Goal: Information Seeking & Learning: Learn about a topic

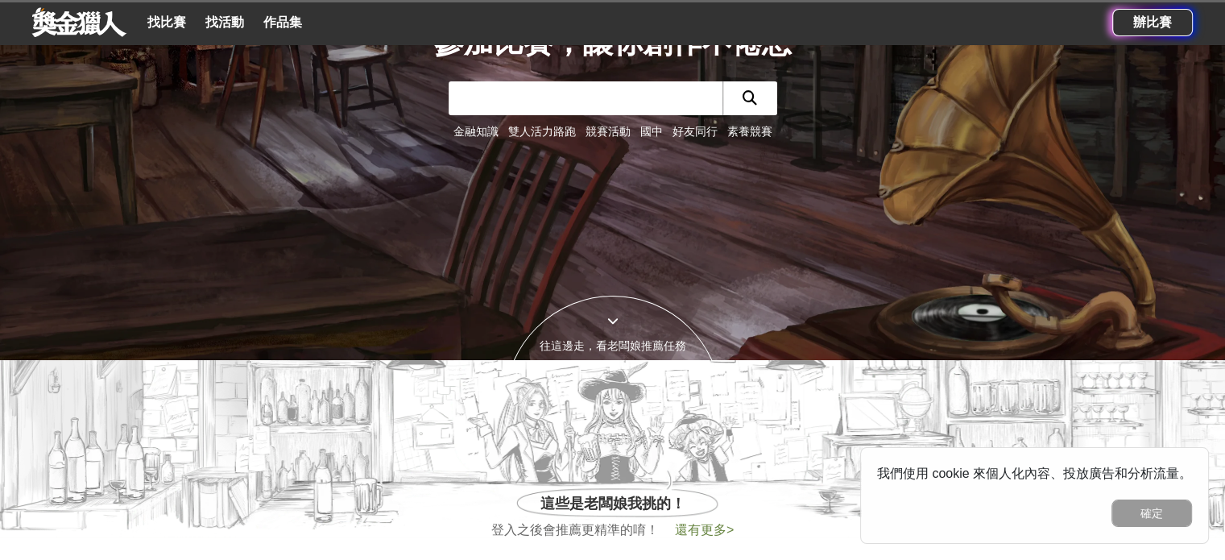
scroll to position [322, 0]
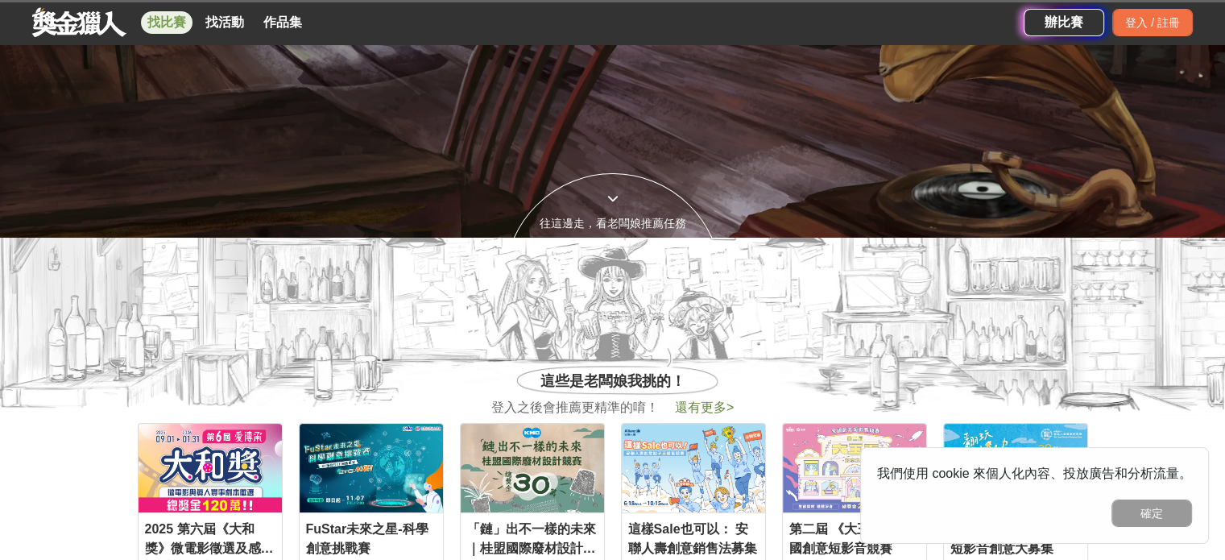
click at [178, 18] on link "找比賽" at bounding box center [167, 22] width 52 height 23
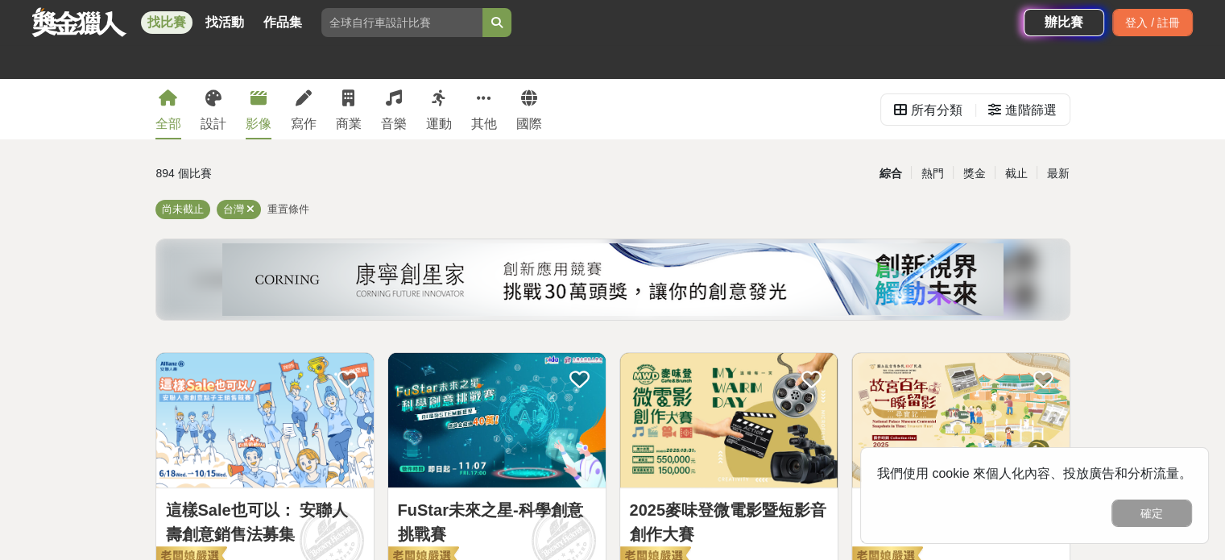
click at [258, 128] on div "影像" at bounding box center [259, 123] width 26 height 19
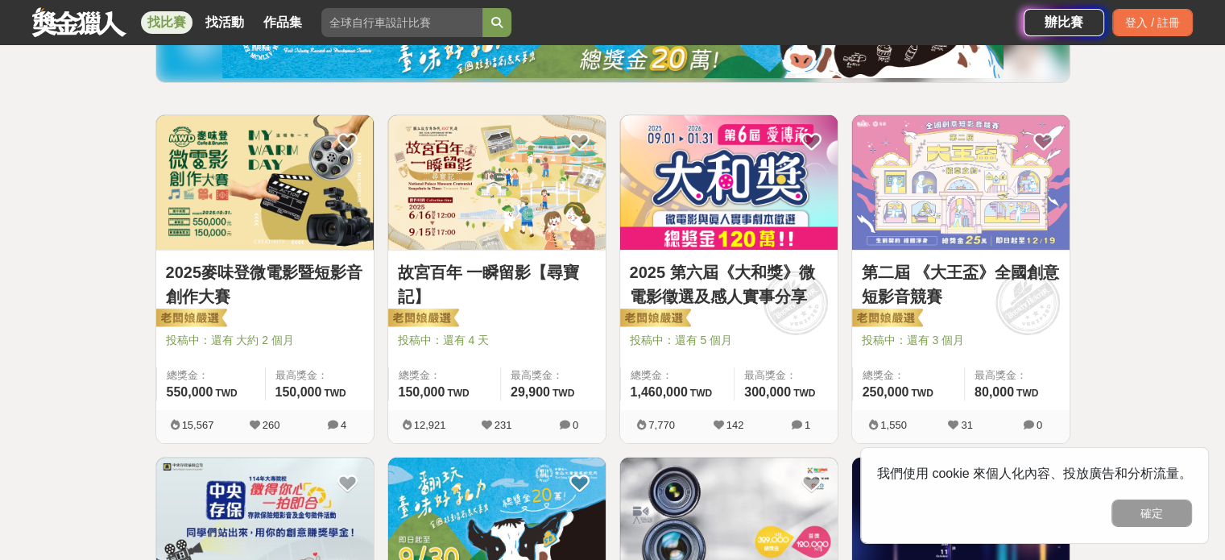
scroll to position [242, 0]
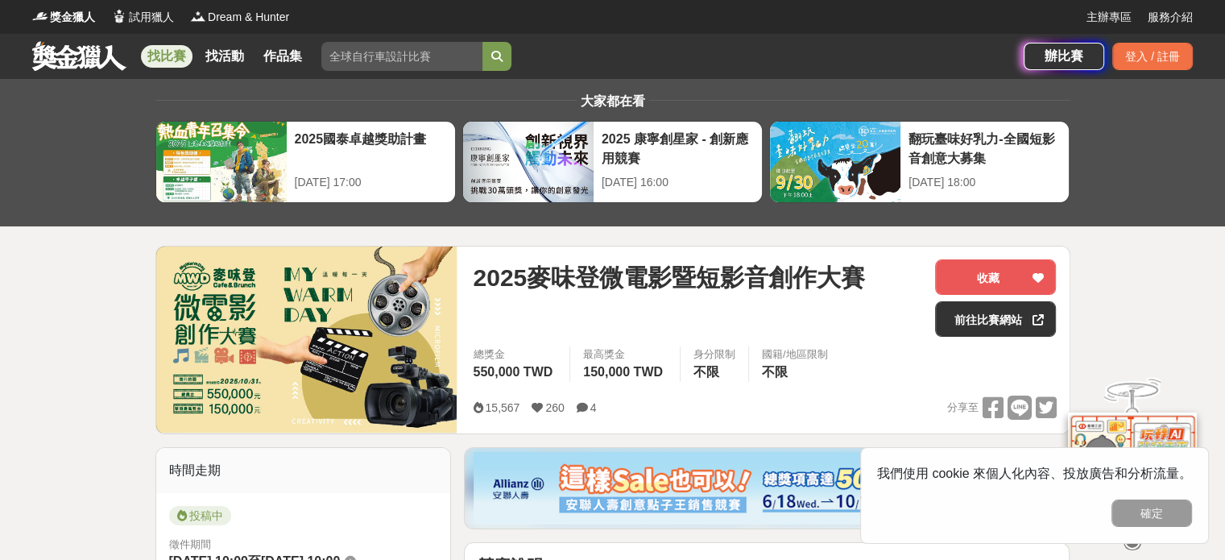
drag, startPoint x: 513, startPoint y: 344, endPoint x: 545, endPoint y: 344, distance: 31.4
click at [545, 344] on div "2025麥味登微電影暨短影音創作大賽 收藏 前往比賽網站" at bounding box center [764, 302] width 583 height 87
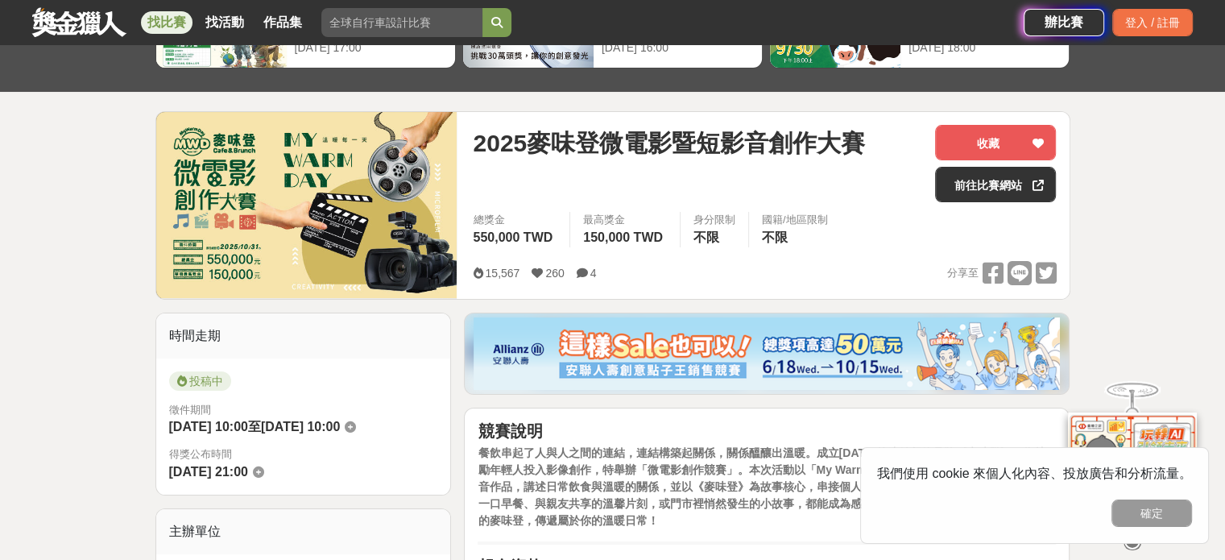
scroll to position [242, 0]
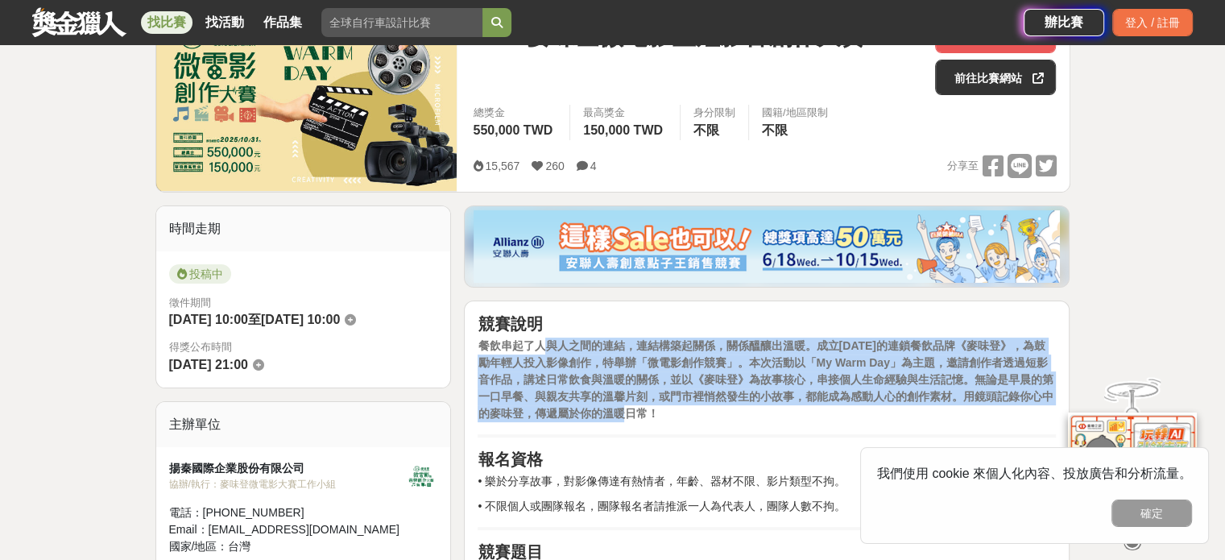
drag, startPoint x: 543, startPoint y: 342, endPoint x: 818, endPoint y: 408, distance: 282.5
click at [818, 408] on p "餐飲串起了人與人之間的連結，連結構築起關係，關係醞釀出溫暖。成立[DATE]的連鎖餐飲品牌《麥味登》，為鼓勵年輕人投入影像創作，特舉辦「微電影創作競賽」。本次…" at bounding box center [767, 380] width 578 height 85
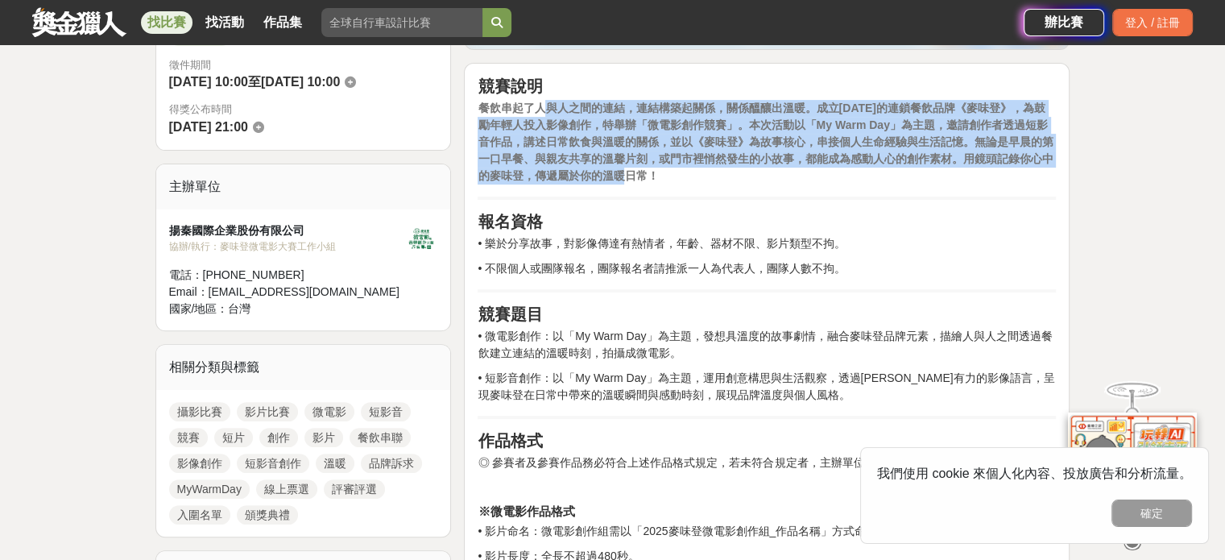
scroll to position [483, 0]
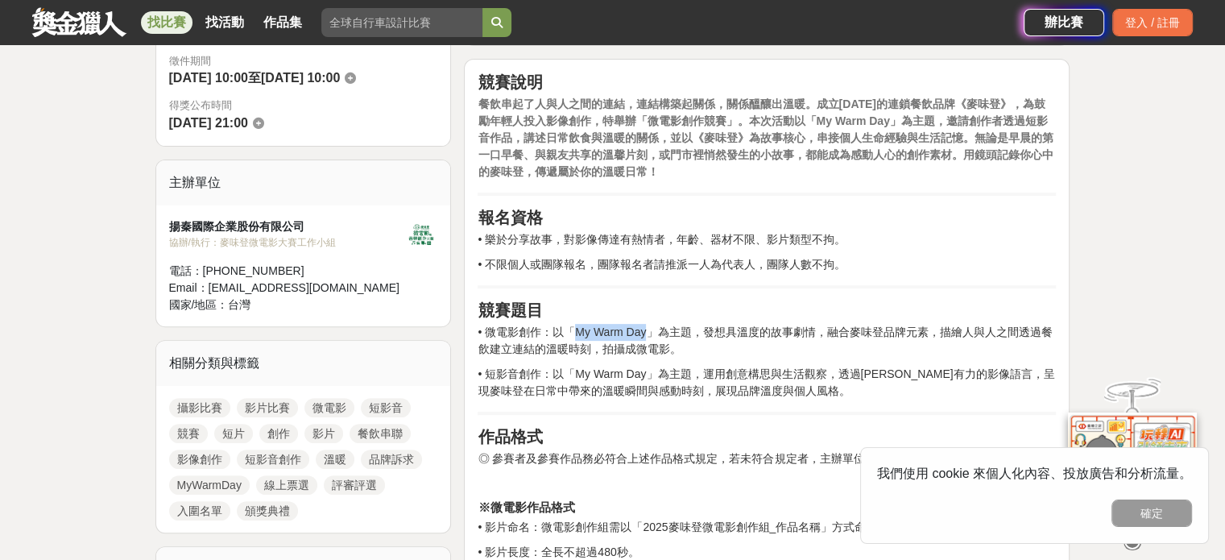
drag, startPoint x: 573, startPoint y: 326, endPoint x: 644, endPoint y: 325, distance: 70.9
click at [644, 325] on p "• 微電影創作：以「My Warm Day」為主題，發想具溫度的故事劇情，融合麥味登品牌元素，描繪人與人之間透過餐飲建立連結的溫暖時刻，拍攝成微電影。" at bounding box center [767, 341] width 578 height 34
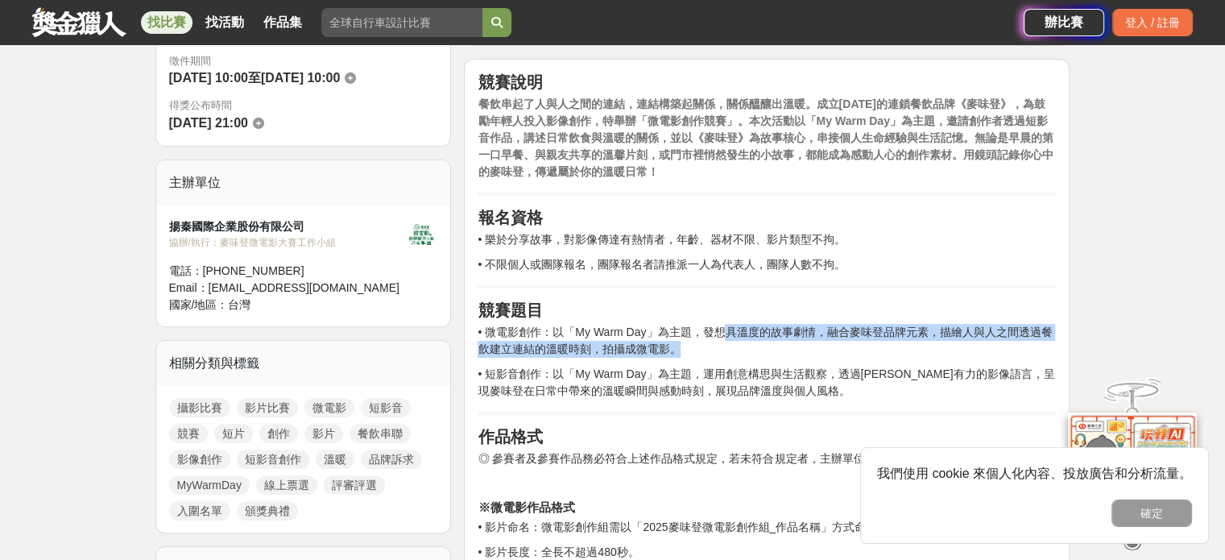
drag, startPoint x: 718, startPoint y: 325, endPoint x: 1036, endPoint y: 345, distance: 318.8
click at [1036, 345] on p "• 微電影創作：以「My Warm Day」為主題，發想具溫度的故事劇情，融合麥味登品牌元素，描繪人與人之間透過餐飲建立連結的溫暖時刻，拍攝成微電影。" at bounding box center [767, 341] width 578 height 34
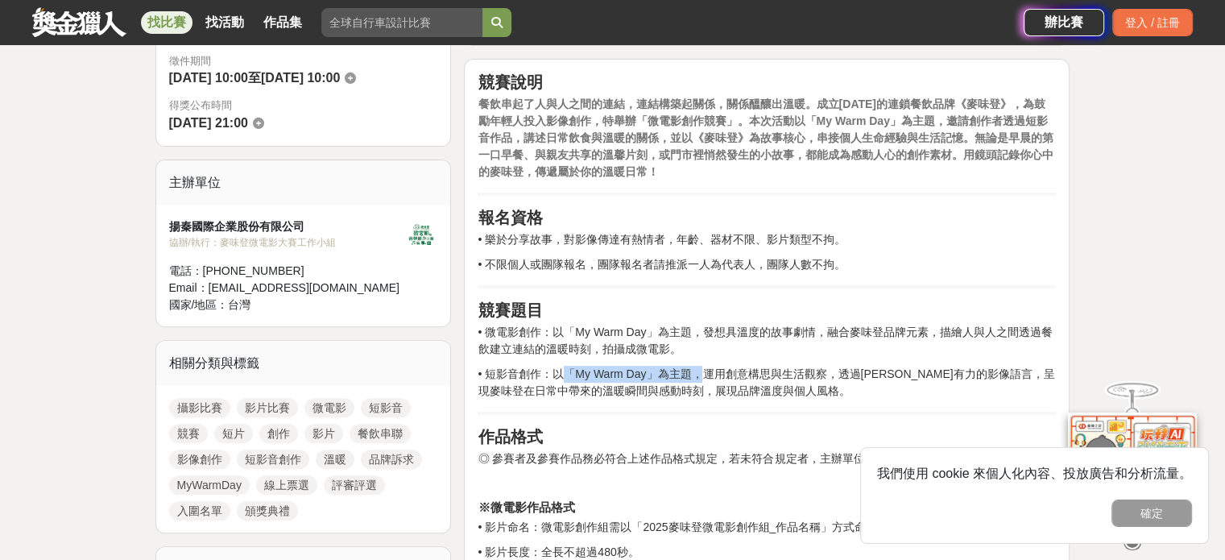
drag, startPoint x: 582, startPoint y: 367, endPoint x: 696, endPoint y: 363, distance: 114.5
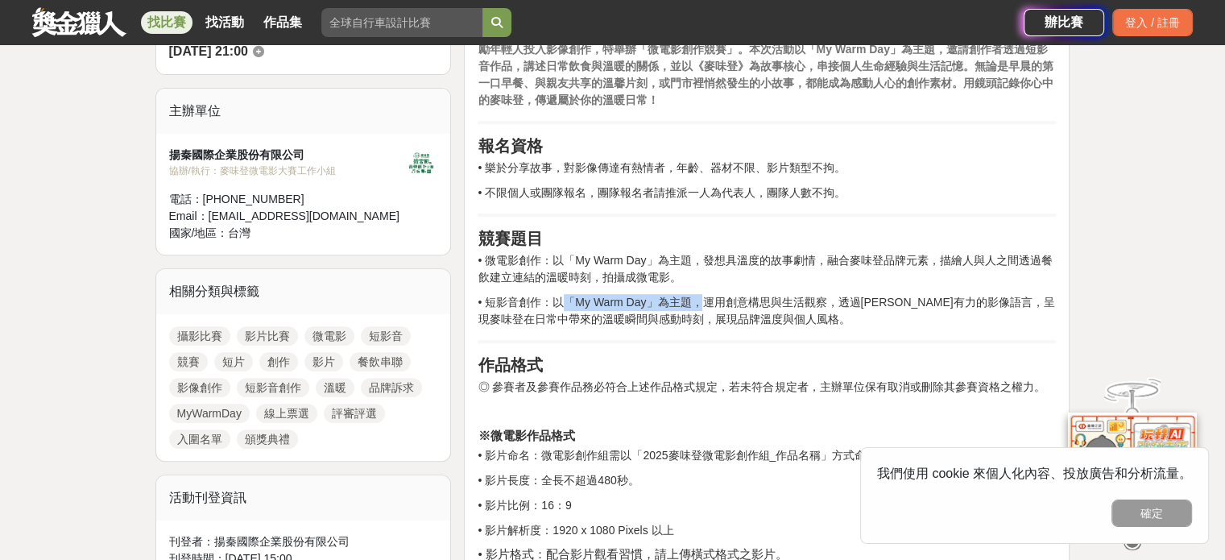
scroll to position [564, 0]
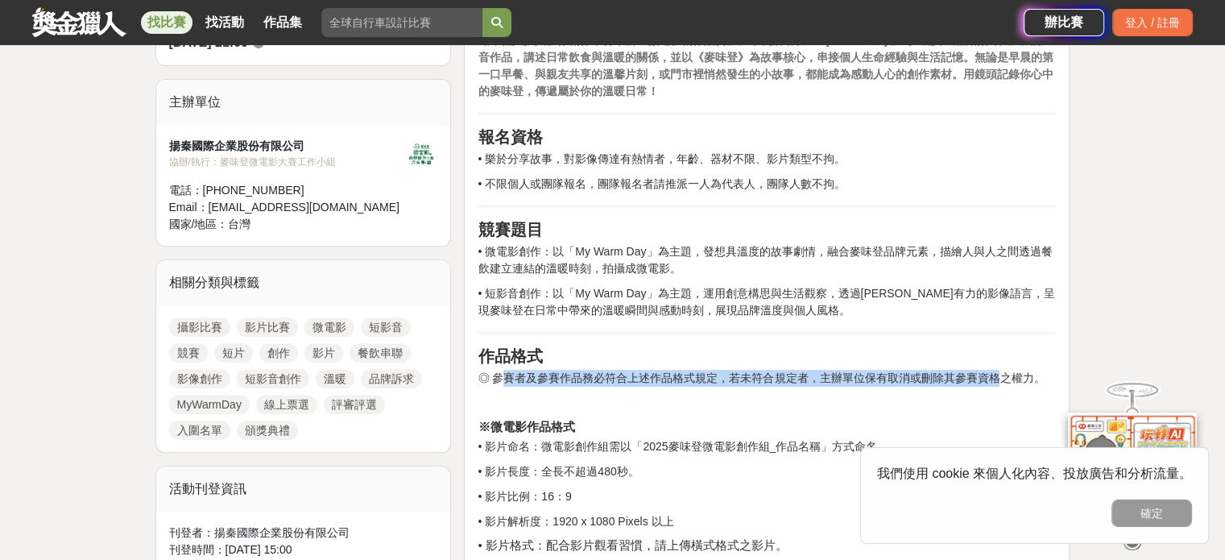
drag, startPoint x: 505, startPoint y: 378, endPoint x: 1001, endPoint y: 383, distance: 496.3
click at [1001, 383] on p "◎ 參賽者及參賽作品務必符合上述作品格式規定，若未符合規定者，主辦單位保有取消或刪除其參賽資格之權力。" at bounding box center [767, 378] width 578 height 17
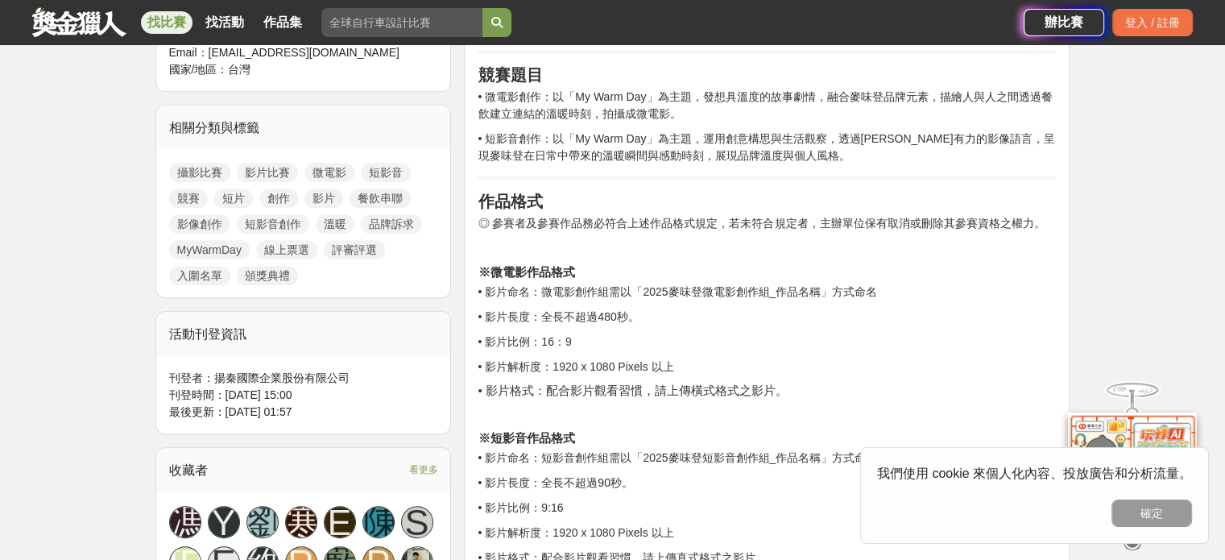
scroll to position [725, 0]
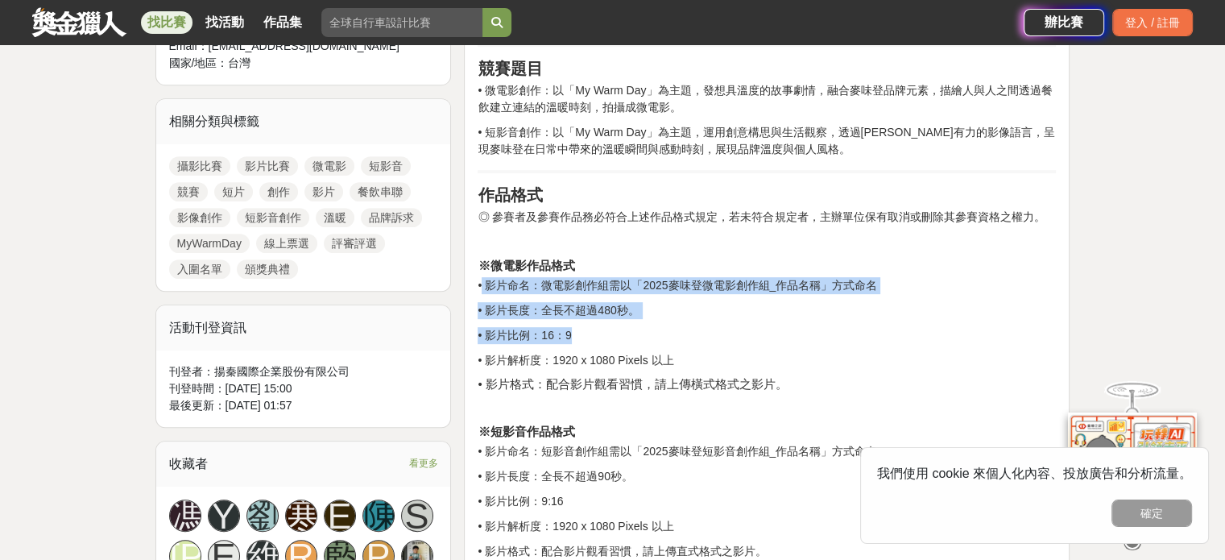
drag, startPoint x: 481, startPoint y: 284, endPoint x: 640, endPoint y: 325, distance: 164.7
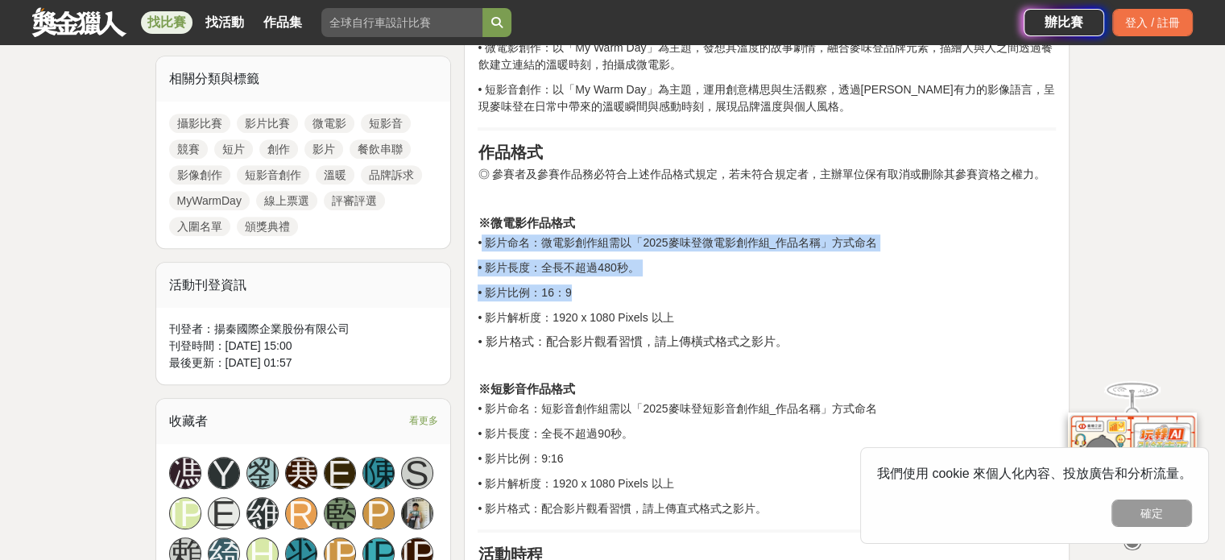
scroll to position [886, 0]
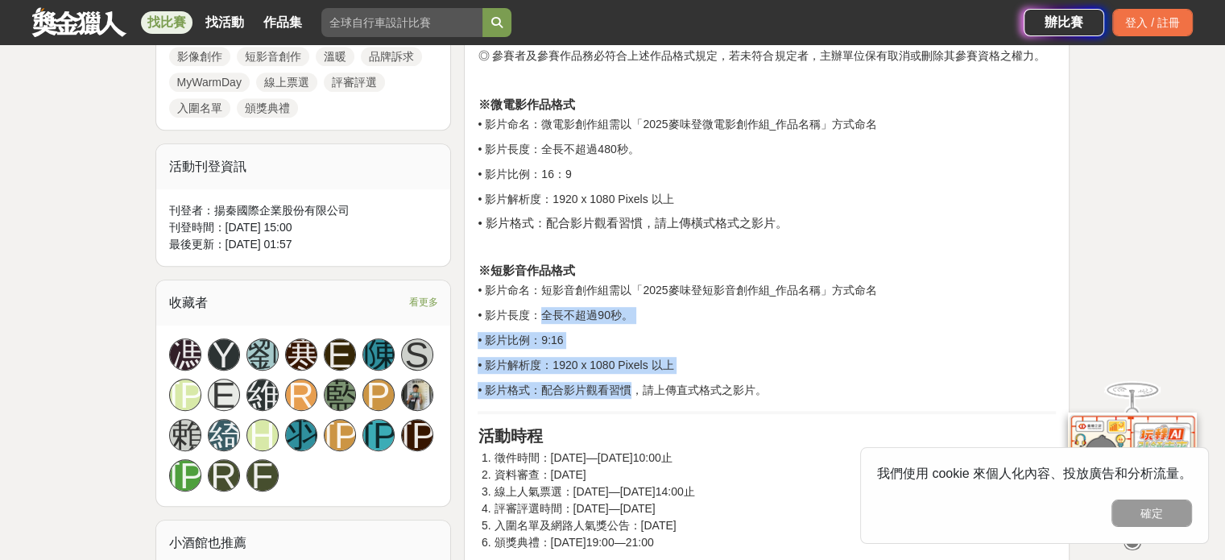
drag, startPoint x: 541, startPoint y: 300, endPoint x: 647, endPoint y: 389, distance: 138.4
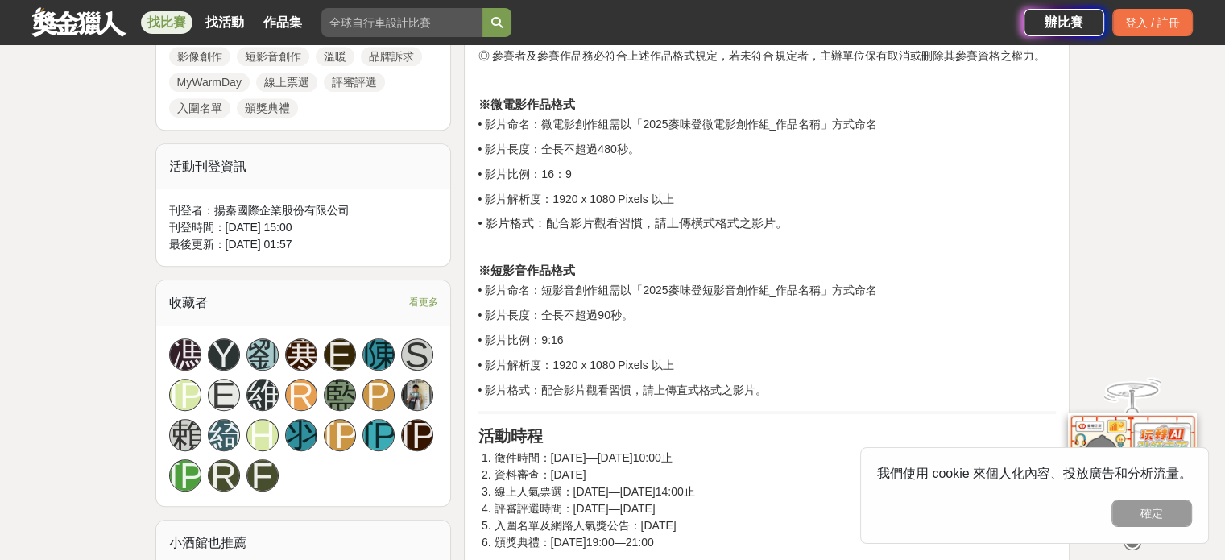
click at [664, 391] on p "• 影片格式：配合影片觀看習慣，請上傳直式格式之影片。" at bounding box center [767, 390] width 578 height 17
drag, startPoint x: 654, startPoint y: 387, endPoint x: 764, endPoint y: 400, distance: 110.3
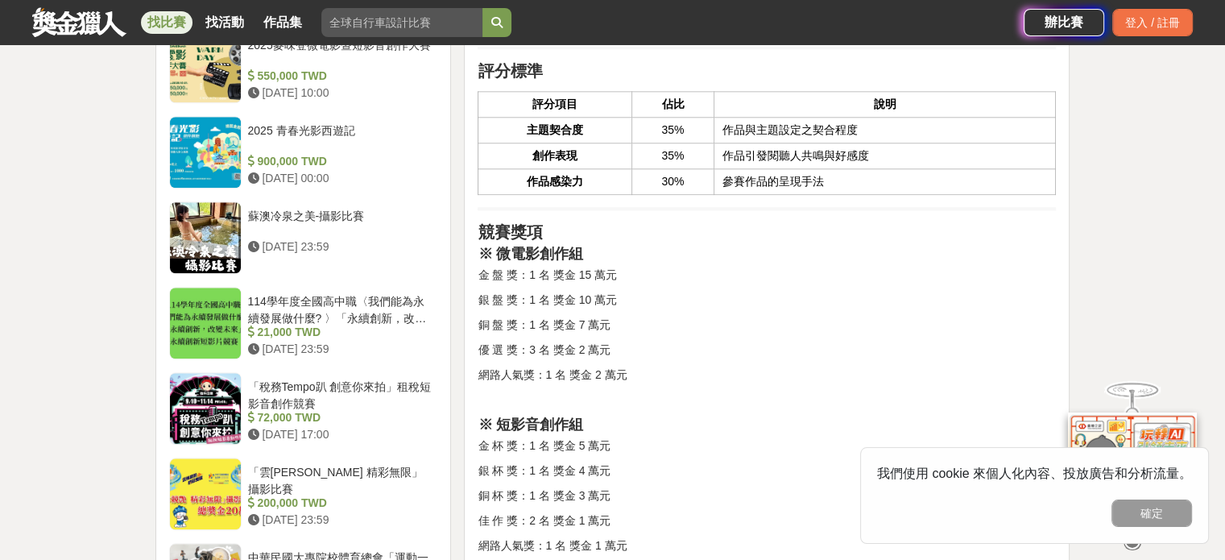
scroll to position [1611, 0]
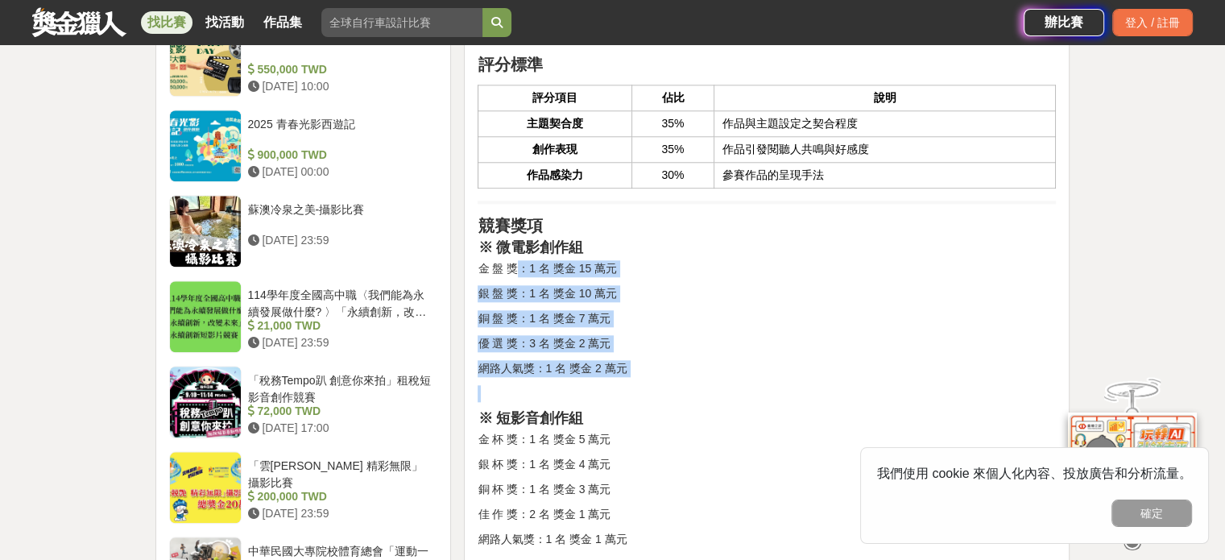
drag, startPoint x: 522, startPoint y: 263, endPoint x: 631, endPoint y: 376, distance: 157.2
click at [631, 376] on div "競賽說明 餐飲串起了人與人之間的連結，連結構築起關係，關係醞釀出溫暖。成立39年的連鎖餐飲品牌《麥味登》，為鼓勵年輕人投入影像創作，特舉辦「微電影創作競賽」。…" at bounding box center [767, 232] width 578 height 2575
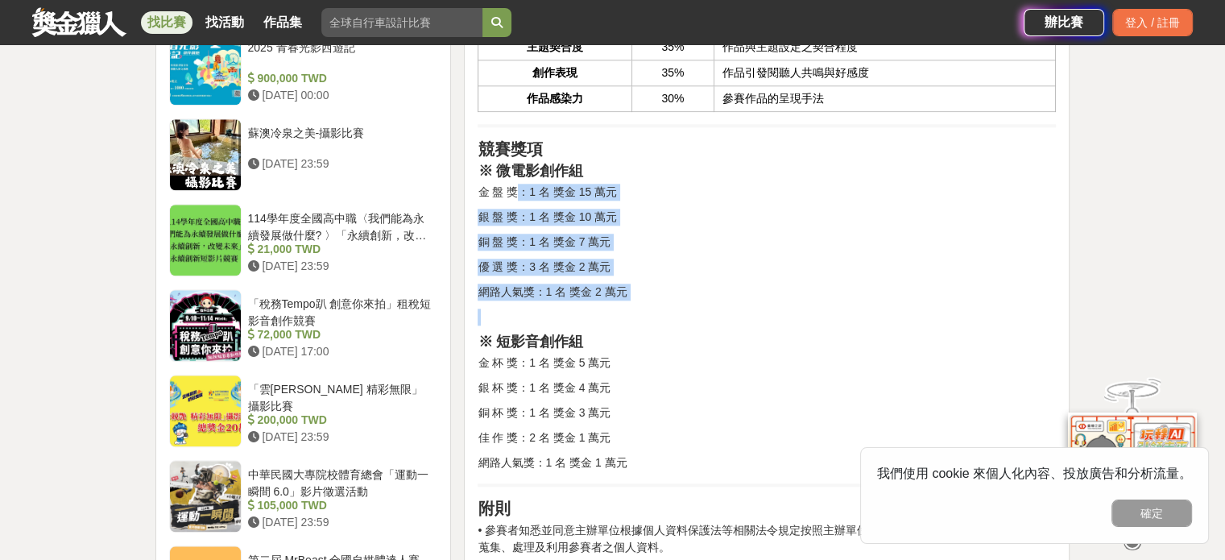
scroll to position [1692, 0]
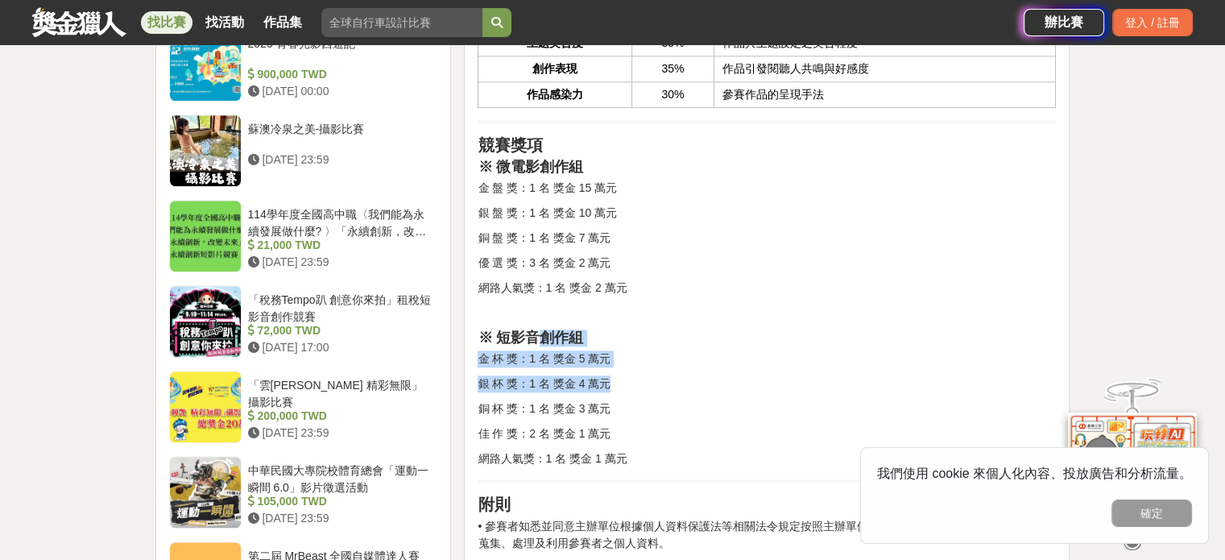
drag, startPoint x: 619, startPoint y: 368, endPoint x: 536, endPoint y: 341, distance: 87.4
click at [536, 341] on div "競賽說明 餐飲串起了人與人之間的連結，連結構築起關係，關係醞釀出溫暖。成立39年的連鎖餐飲品牌《麥味登》，為鼓勵年輕人投入影像創作，特舉辦「微電影創作競賽」。…" at bounding box center [767, 151] width 578 height 2575
click at [537, 343] on strong "※ 短影音創作組" at bounding box center [531, 337] width 106 height 16
click at [551, 346] on div "競賽說明 餐飲串起了人與人之間的連結，連結構築起關係，關係醞釀出溫暖。成立39年的連鎖餐飲品牌《麥味登》，為鼓勵年輕人投入影像創作，特舉辦「微電影創作競賽」。…" at bounding box center [767, 151] width 578 height 2575
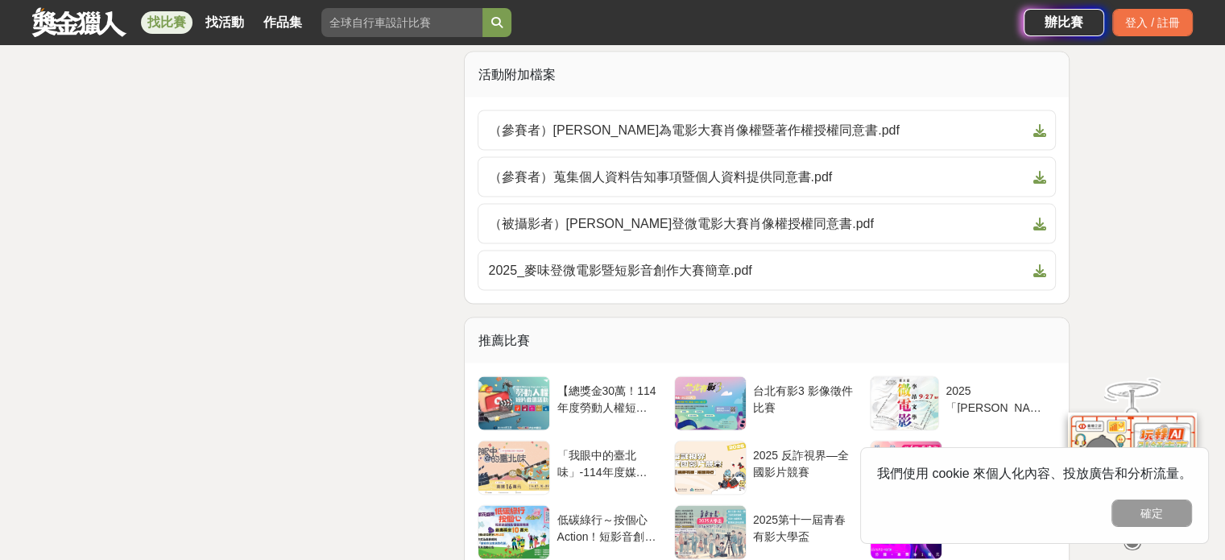
scroll to position [3061, 0]
